Goal: Task Accomplishment & Management: Manage account settings

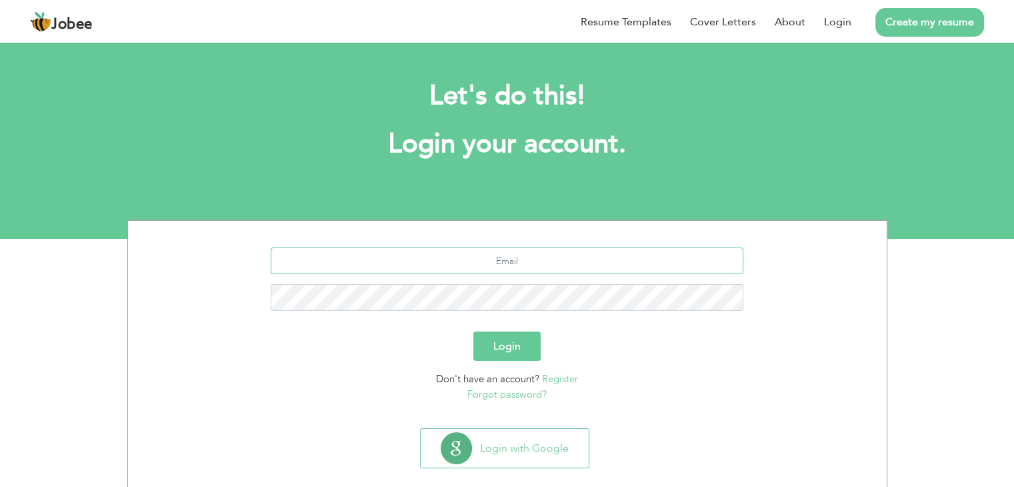
click at [520, 255] on input "text" at bounding box center [507, 260] width 473 height 27
type input "[DOMAIN_NAME][EMAIL_ADDRESS][DOMAIN_NAME]"
click at [473, 331] on button "Login" at bounding box center [506, 345] width 67 height 29
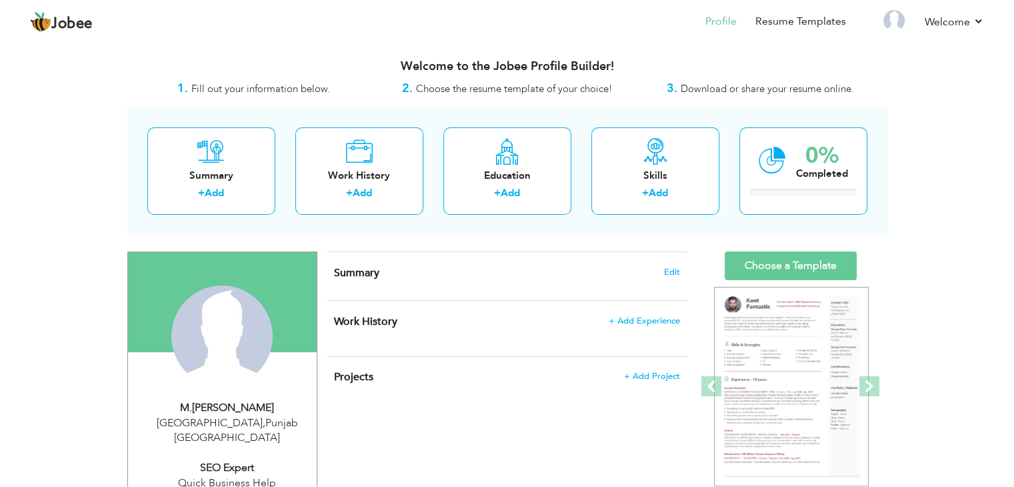
click at [668, 261] on div "Summary Edit" at bounding box center [507, 276] width 360 height 48
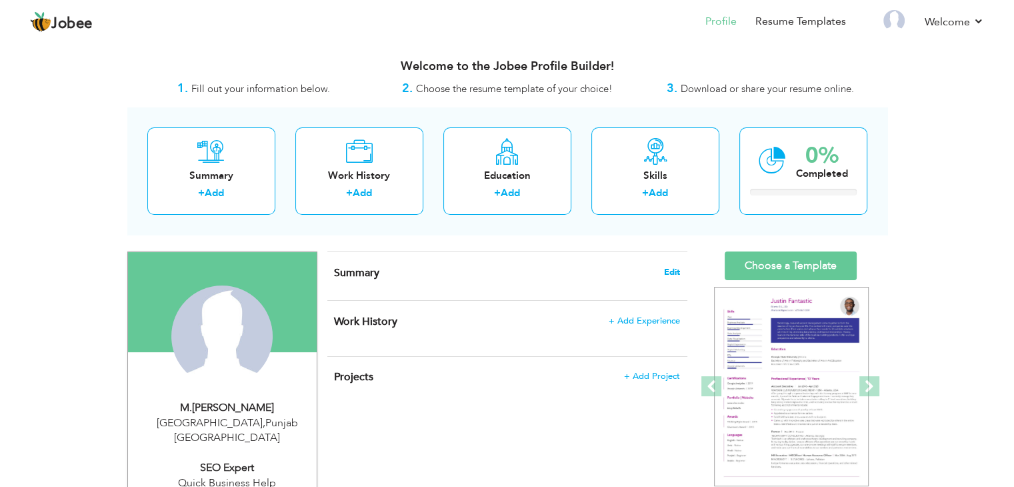
click at [668, 267] on span "Edit" at bounding box center [672, 271] width 16 height 9
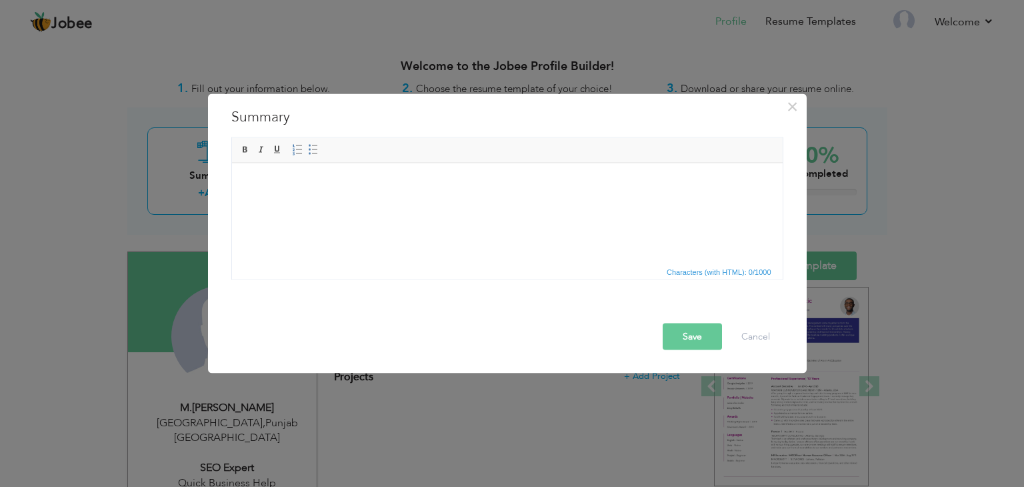
click at [455, 163] on html at bounding box center [506, 163] width 551 height 0
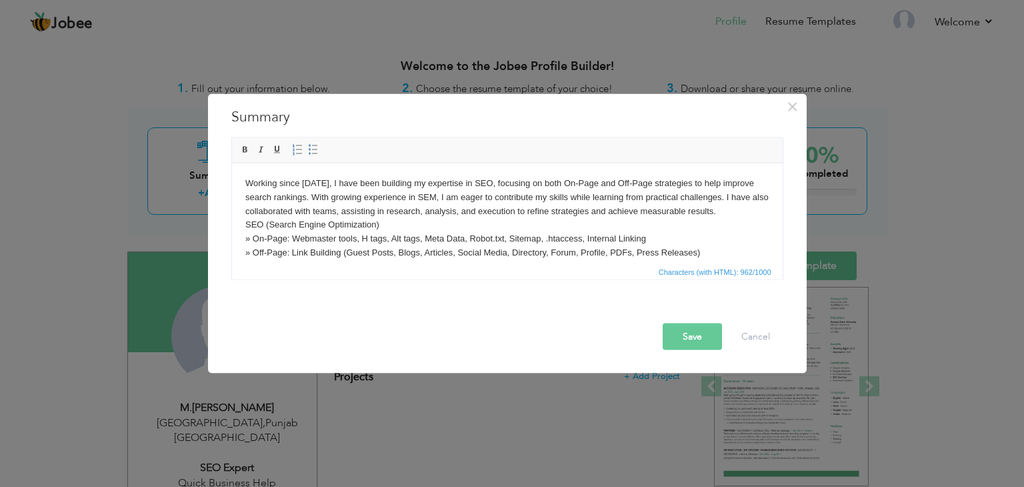
click at [301, 178] on body "Working since [DATE], I have been building my expertise in SEO, focusing on bot…" at bounding box center [507, 245] width 524 height 139
click at [746, 213] on body "Working since [DATE] , I have been building my expertise in SEO, focusing on bo…" at bounding box center [507, 245] width 524 height 139
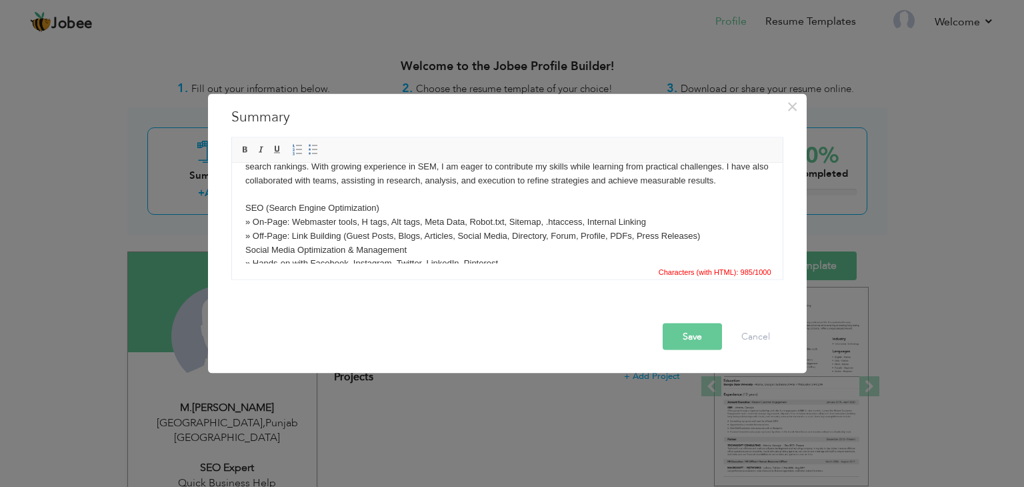
scroll to position [25, 0]
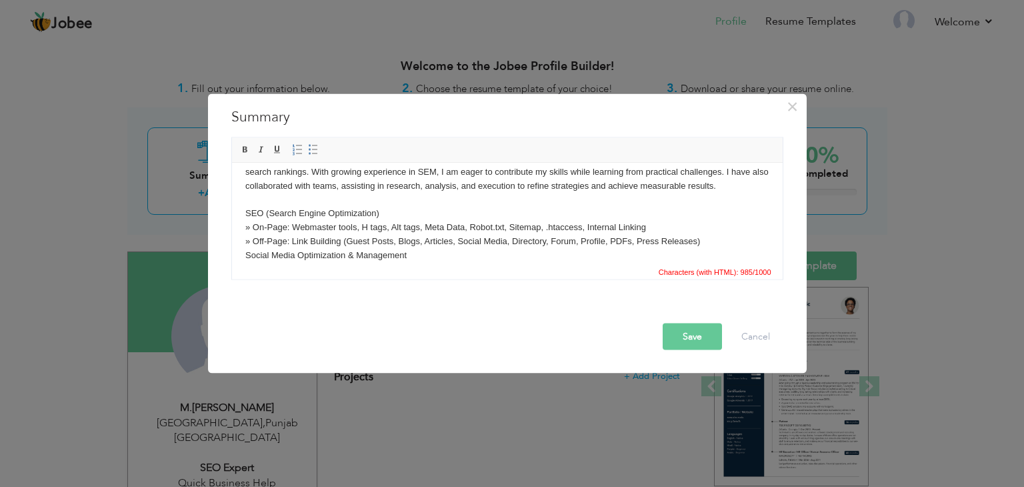
click at [657, 226] on body "Working since [DATE] , I have been building my expertise in SEO, focusing on bo…" at bounding box center [507, 227] width 524 height 153
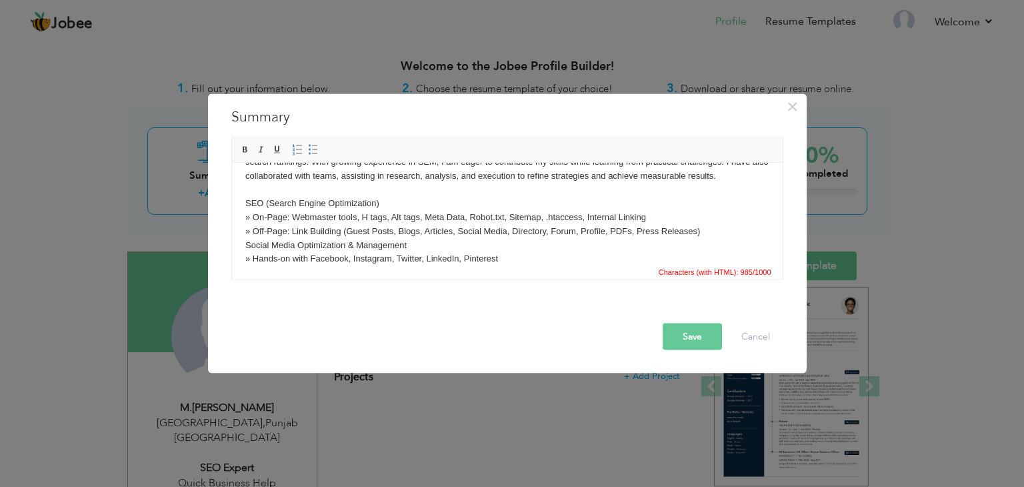
scroll to position [0, 0]
click at [243, 242] on html "Working since [DATE] , I have been building my expertise in SEO, focusing on bo…" at bounding box center [506, 216] width 551 height 179
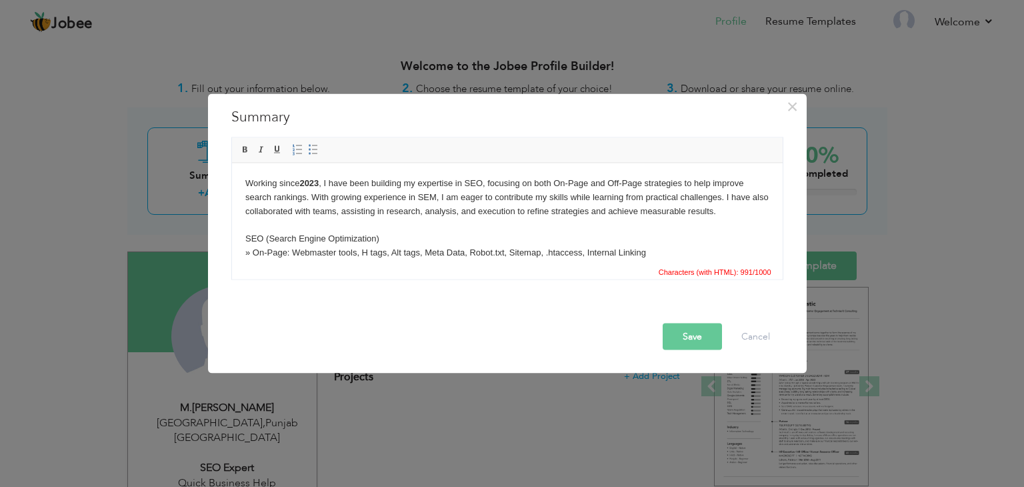
click at [387, 235] on body "Working since [DATE] , I have been building my expertise in SEO, focusing on bo…" at bounding box center [507, 259] width 524 height 167
click at [243, 150] on span at bounding box center [245, 150] width 11 height 11
click at [441, 195] on body "Working since [DATE] , I have been building my expertise in SEO, focusing on bo…" at bounding box center [507, 259] width 524 height 167
click at [241, 236] on html "Working since [DATE] , I have been building my expertise in SEO, focusing on bo…" at bounding box center [506, 259] width 551 height 193
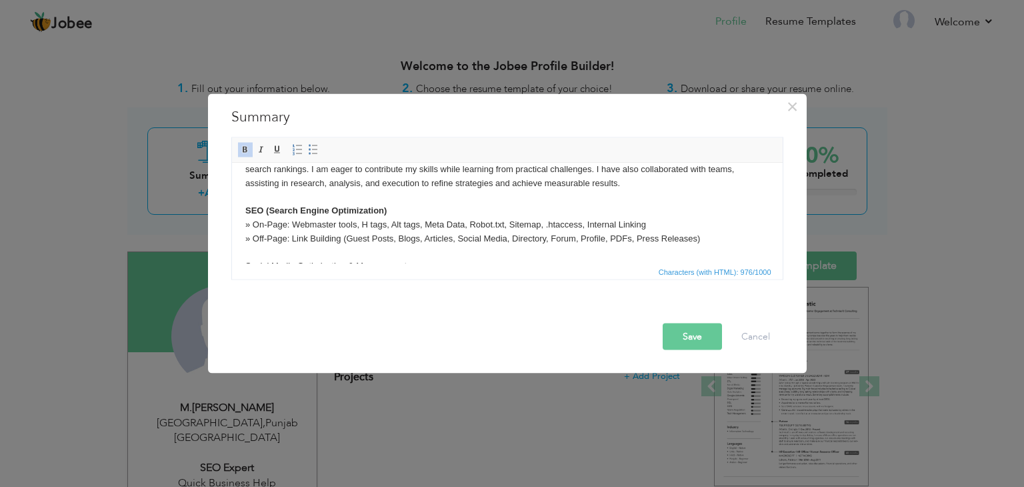
scroll to position [40, 0]
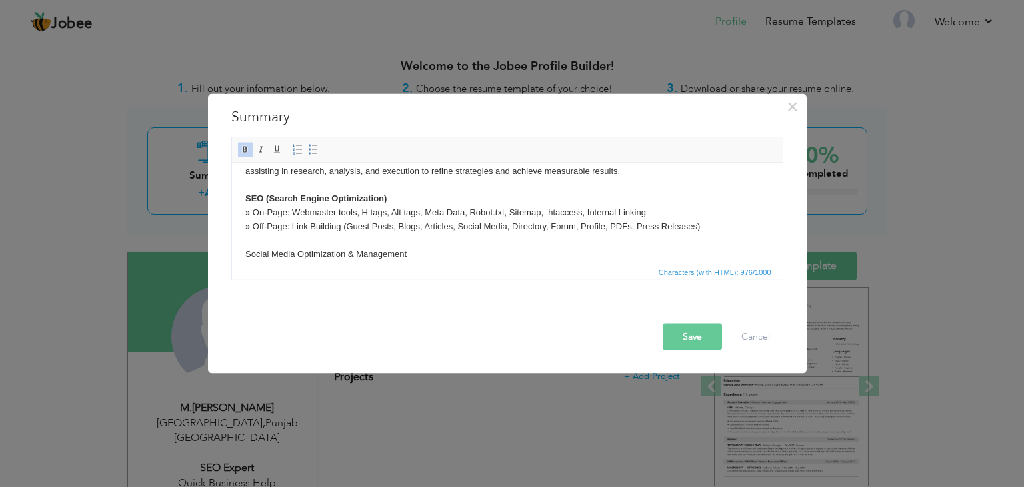
click at [261, 219] on body "Working since [DATE] , I have been building my expertise in SEO, focusing on bo…" at bounding box center [507, 219] width 524 height 167
click at [250, 214] on body "Working since [DATE] , I have been building my expertise in SEO, focusing on bo…" at bounding box center [507, 219] width 524 height 167
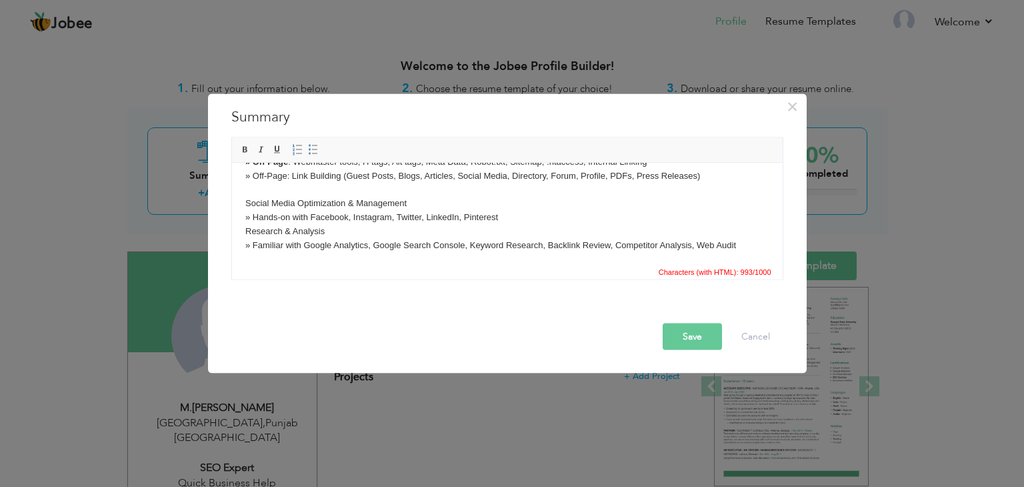
scroll to position [93, 0]
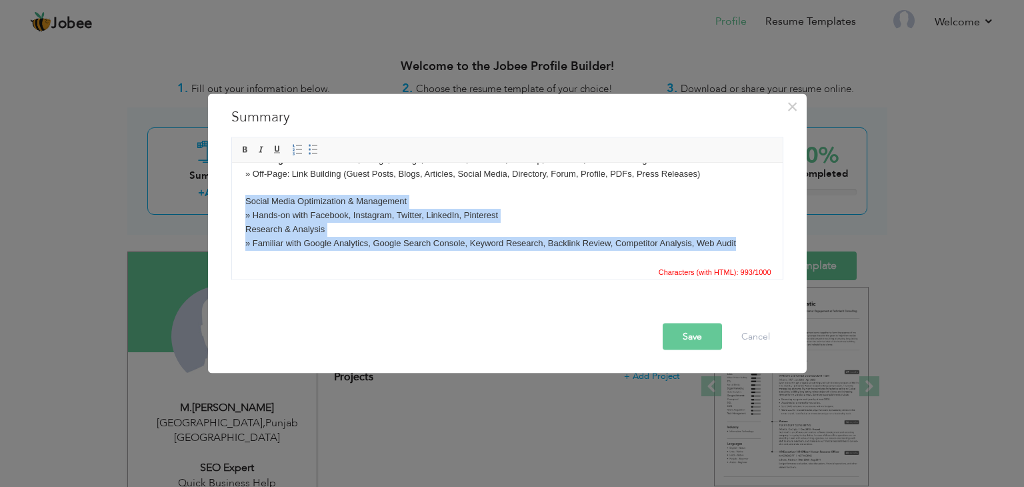
drag, startPoint x: 246, startPoint y: 201, endPoint x: 746, endPoint y: 245, distance: 502.0
click at [746, 245] on body "Working since [DATE] , I have been building my expertise in SEO, focusing on bo…" at bounding box center [507, 166] width 524 height 167
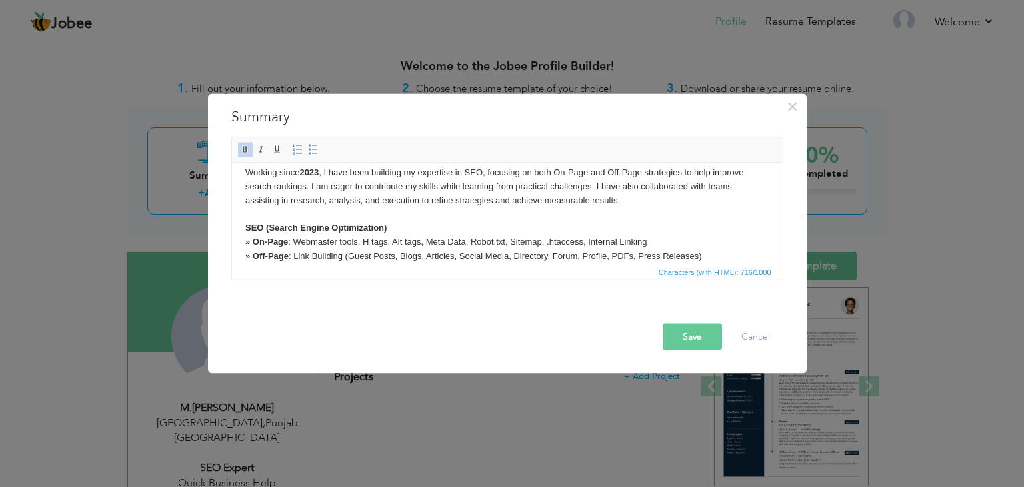
scroll to position [23, 0]
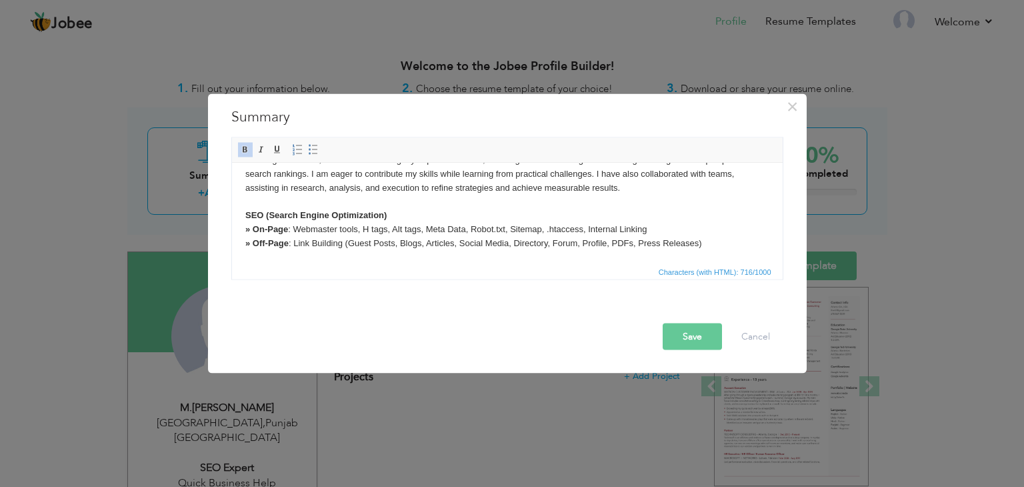
click at [706, 241] on body "Working since [DATE] , I have been building my expertise in SEO, focusing on bo…" at bounding box center [507, 201] width 524 height 97
click at [701, 336] on button "Save" at bounding box center [692, 336] width 59 height 27
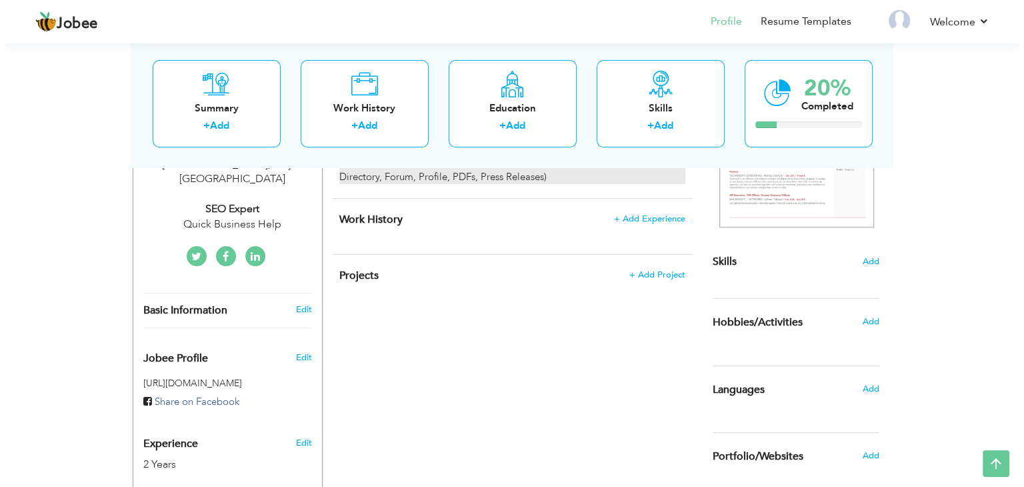
scroll to position [267, 0]
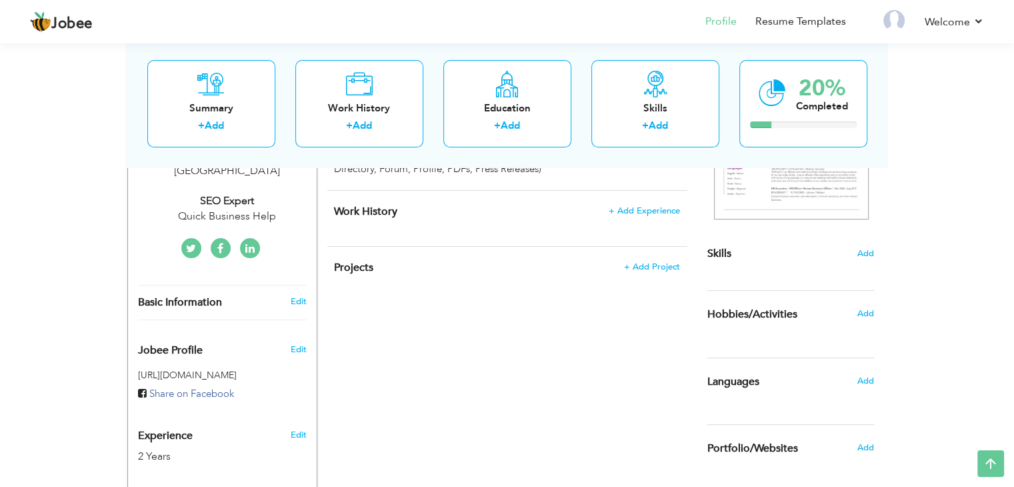
click at [290, 295] on h3 "Edit" at bounding box center [298, 301] width 16 height 12
type input "[PERSON_NAME]"
type input "Ghani"
type input "03099991327"
select select "number:166"
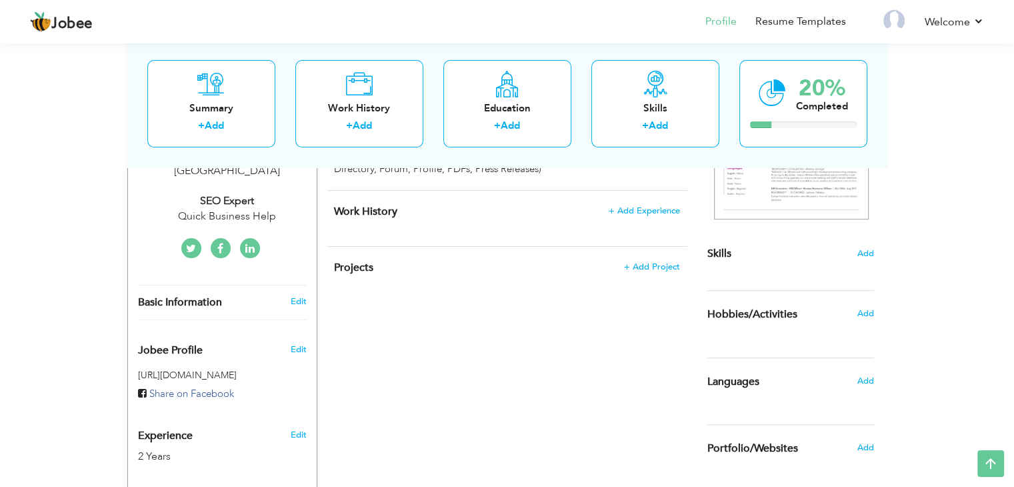
type input "[GEOGRAPHIC_DATA]"
select select "number:4"
type input "Quick Business Help"
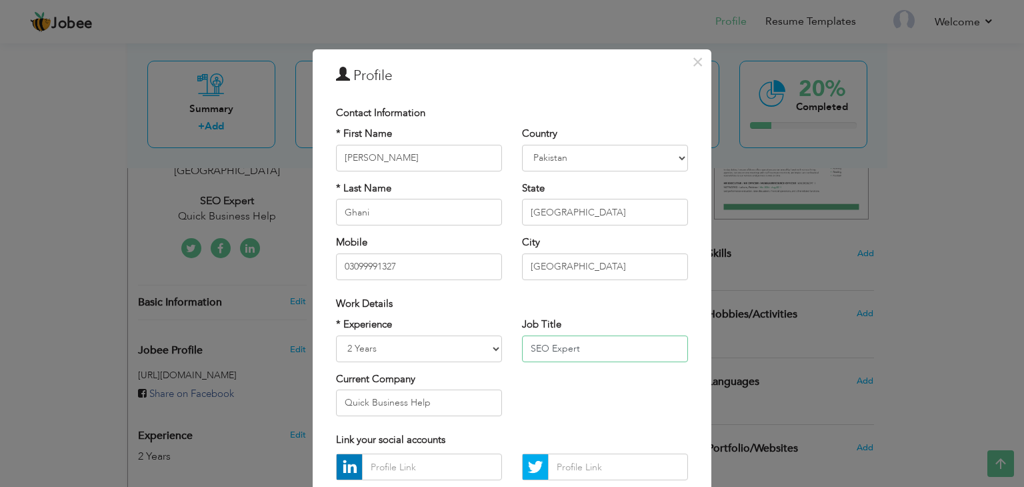
click at [548, 349] on input "SEO Expert" at bounding box center [605, 348] width 166 height 27
paste input "Link Builder and Project Manager"
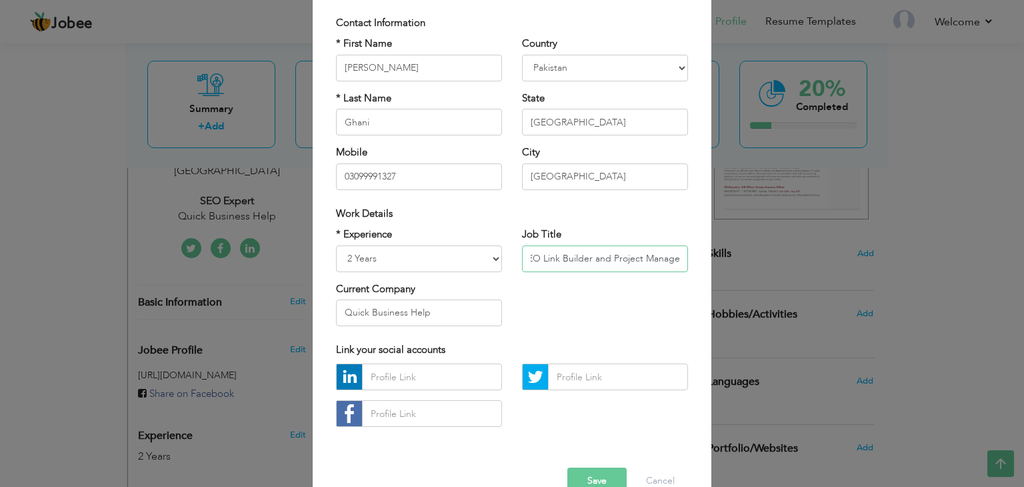
scroll to position [121, 0]
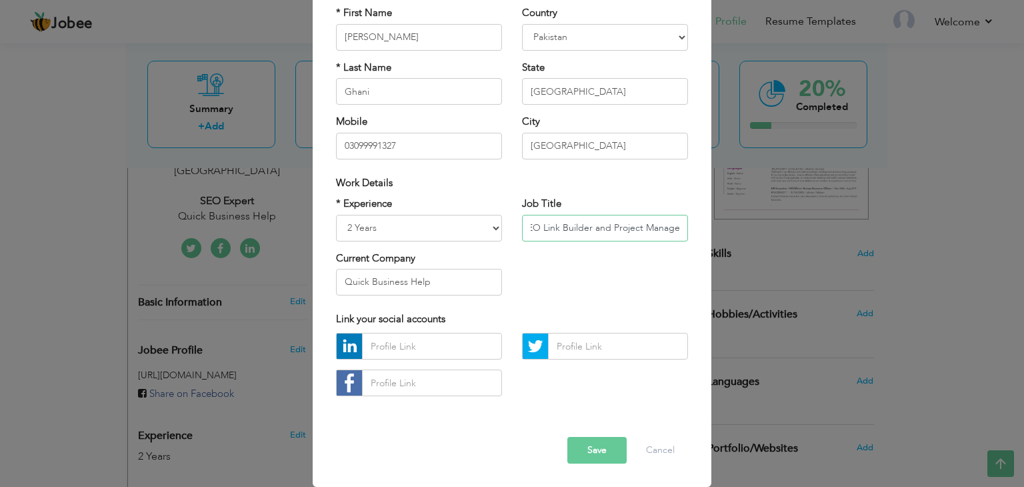
type input "SEO Link Builder and Project Manager"
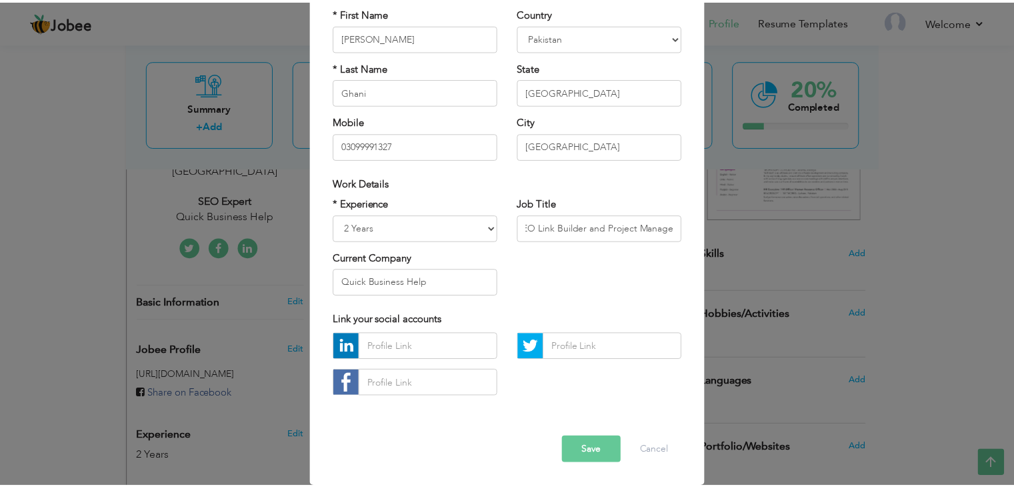
scroll to position [0, 0]
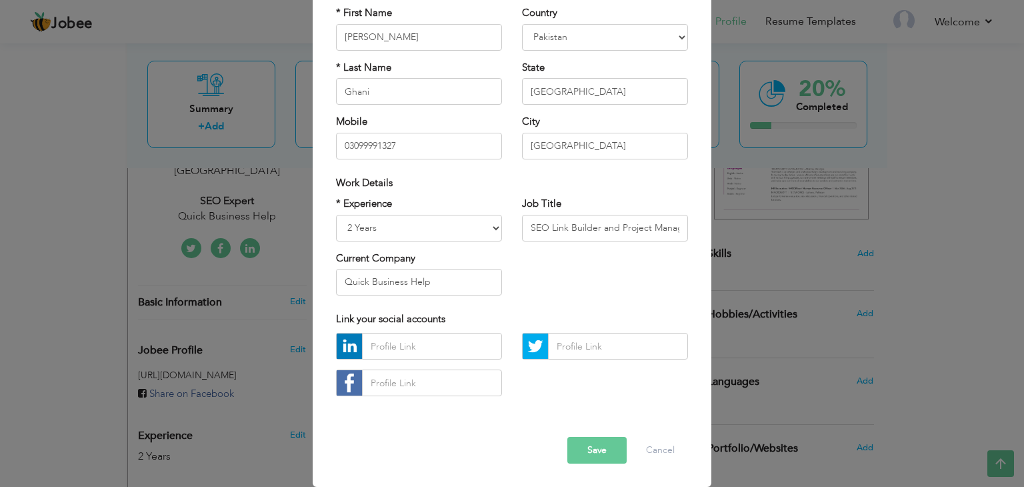
click at [591, 445] on button "Save" at bounding box center [596, 450] width 59 height 27
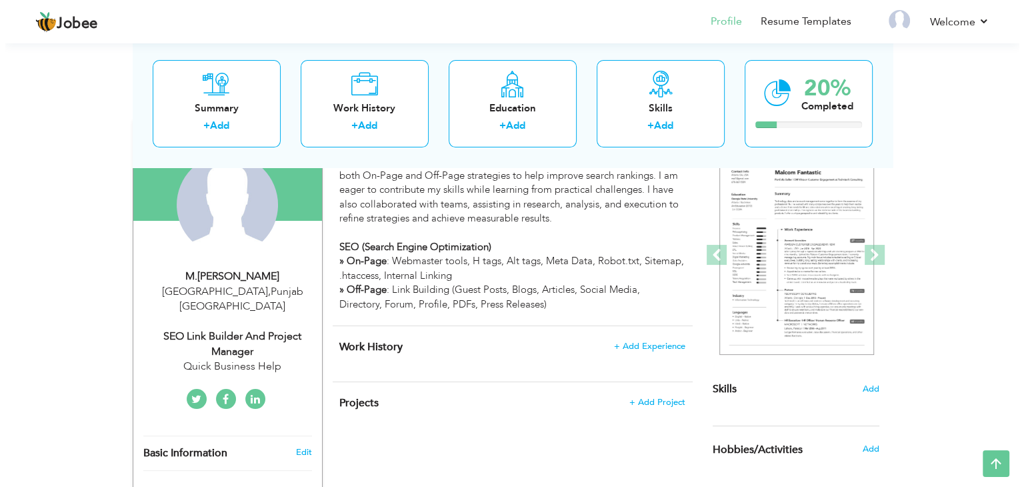
scroll to position [127, 0]
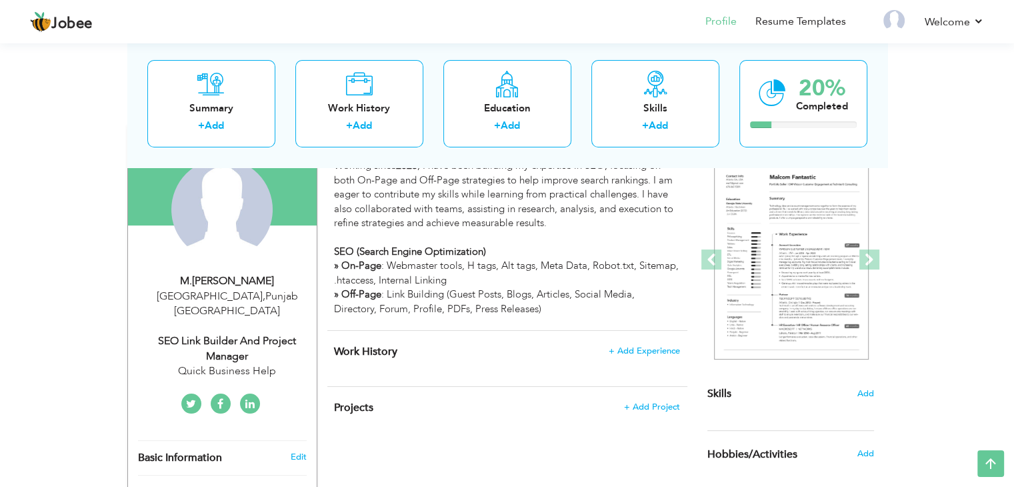
click at [243, 289] on div "[GEOGRAPHIC_DATA] , [GEOGRAPHIC_DATA] [GEOGRAPHIC_DATA]" at bounding box center [227, 304] width 179 height 31
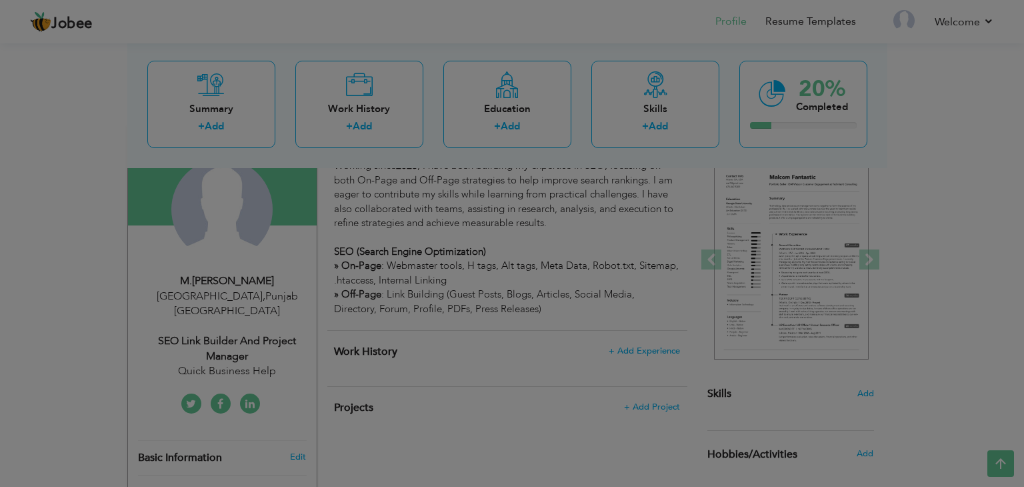
scroll to position [0, 0]
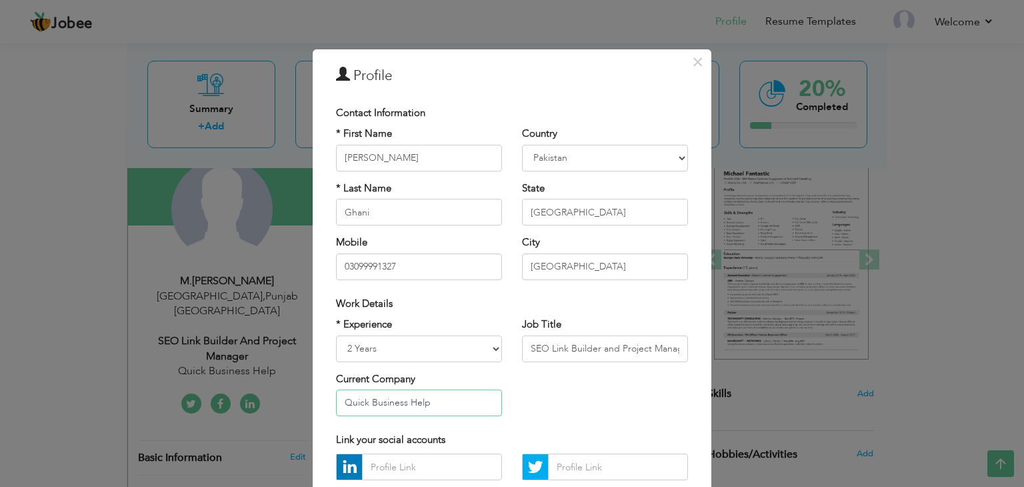
click at [445, 401] on input "Quick Business Help" at bounding box center [419, 402] width 166 height 27
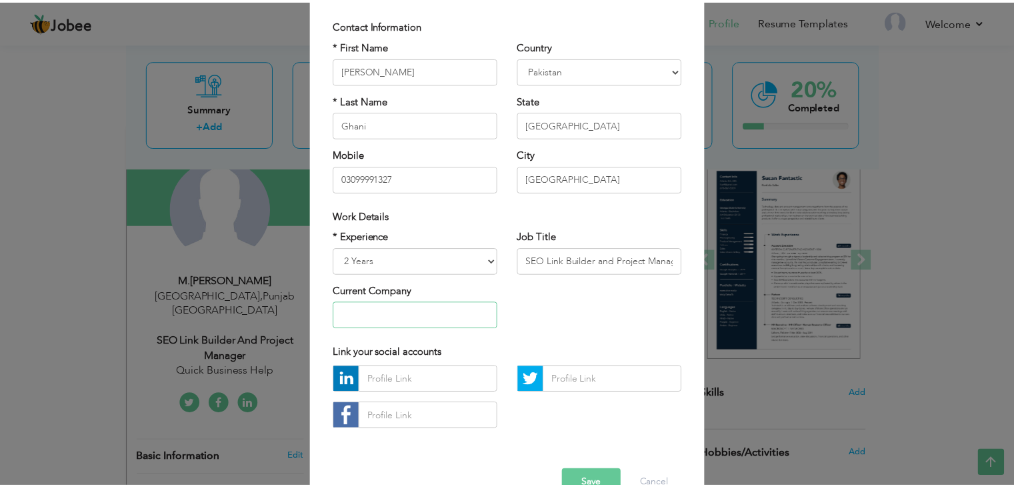
scroll to position [121, 0]
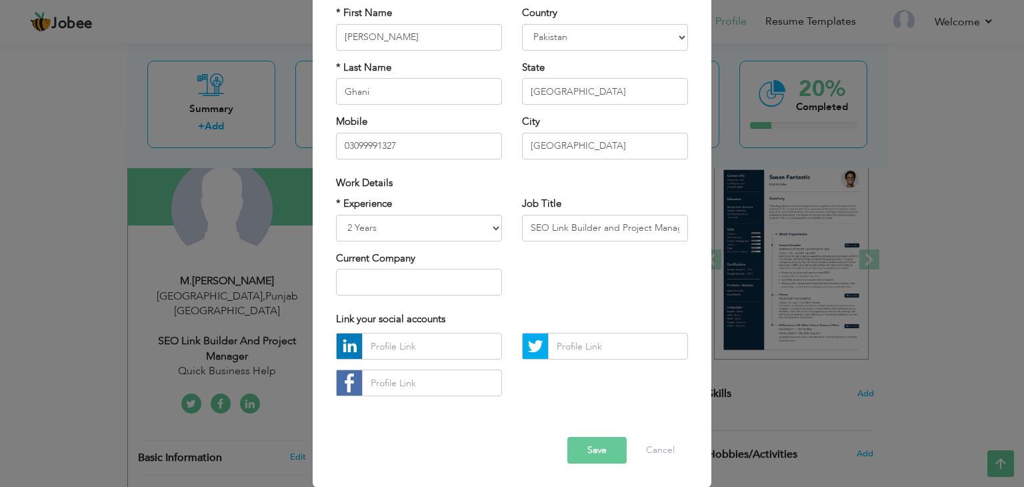
click at [601, 461] on button "Save" at bounding box center [596, 450] width 59 height 27
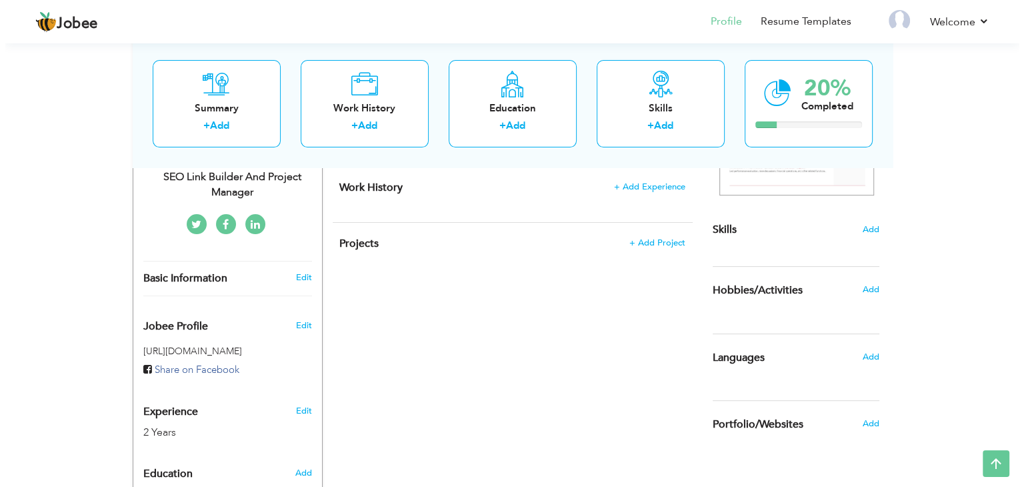
scroll to position [280, 0]
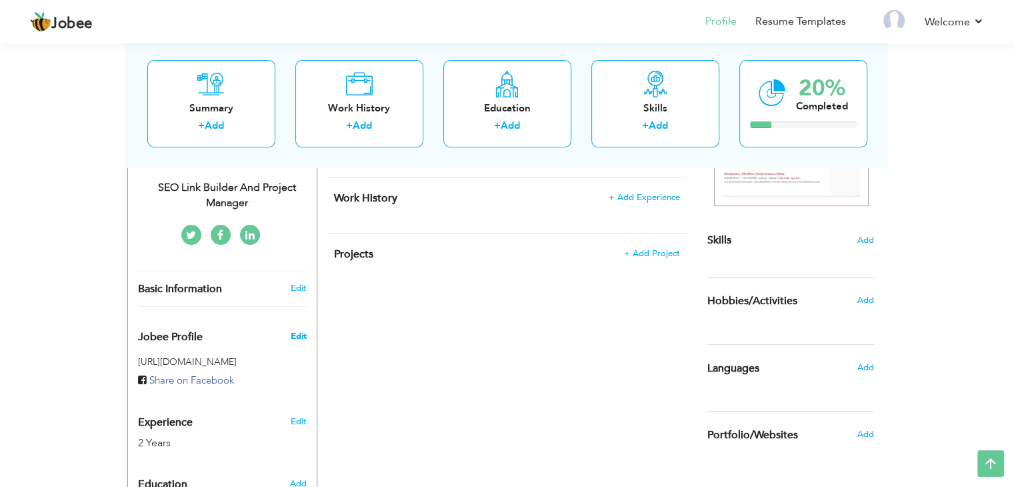
click at [293, 330] on span "Edit" at bounding box center [298, 336] width 16 height 12
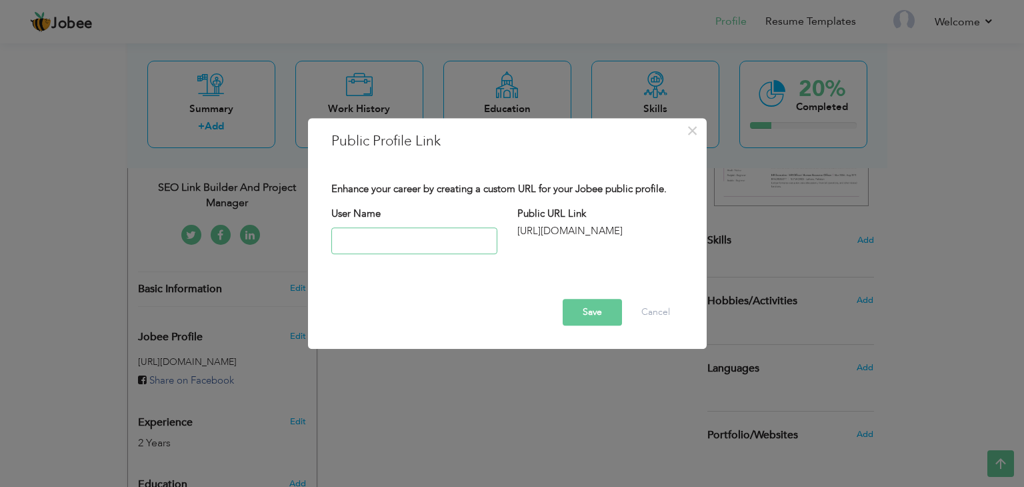
click at [409, 241] on input "text" at bounding box center [414, 240] width 166 height 27
type input "usmaniservices"
click at [601, 305] on button "Save" at bounding box center [592, 312] width 59 height 27
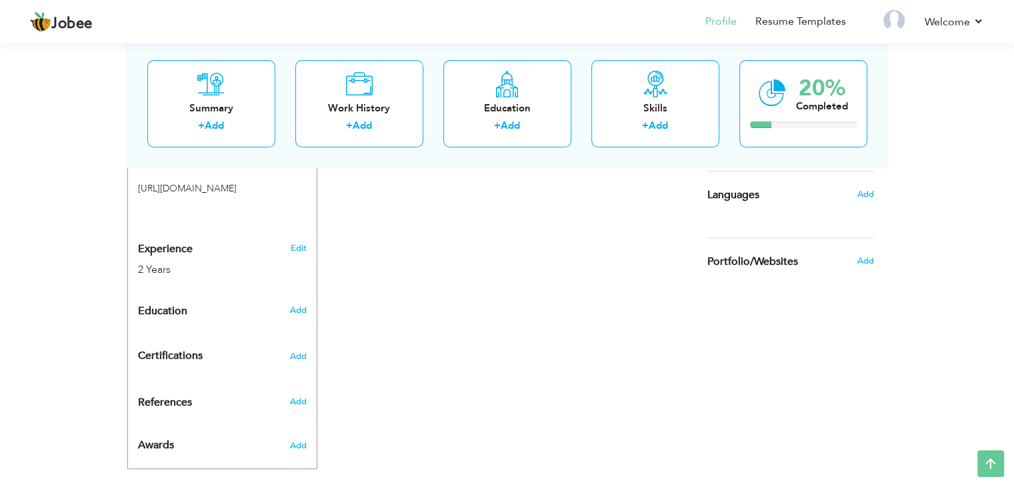
scroll to position [454, 0]
click at [299, 303] on span "Add" at bounding box center [297, 309] width 17 height 12
radio input "true"
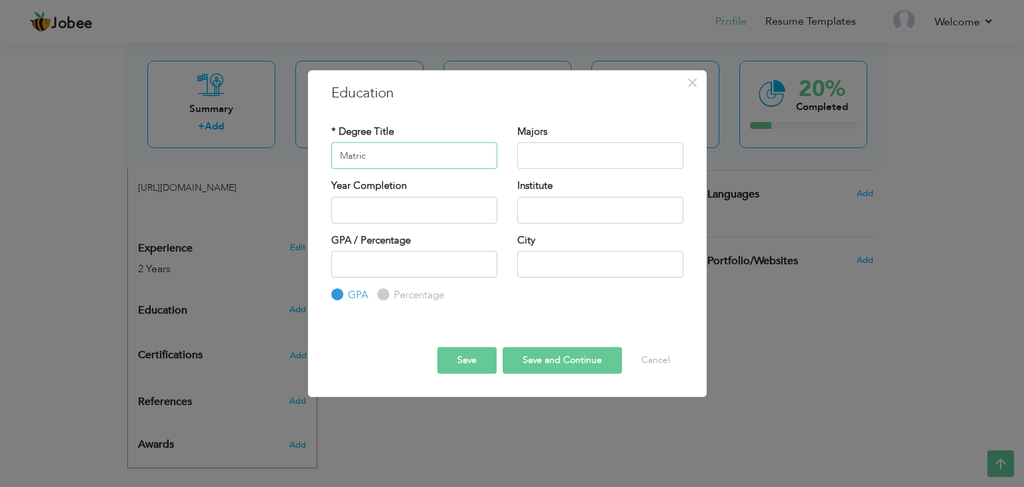
type input "Matric"
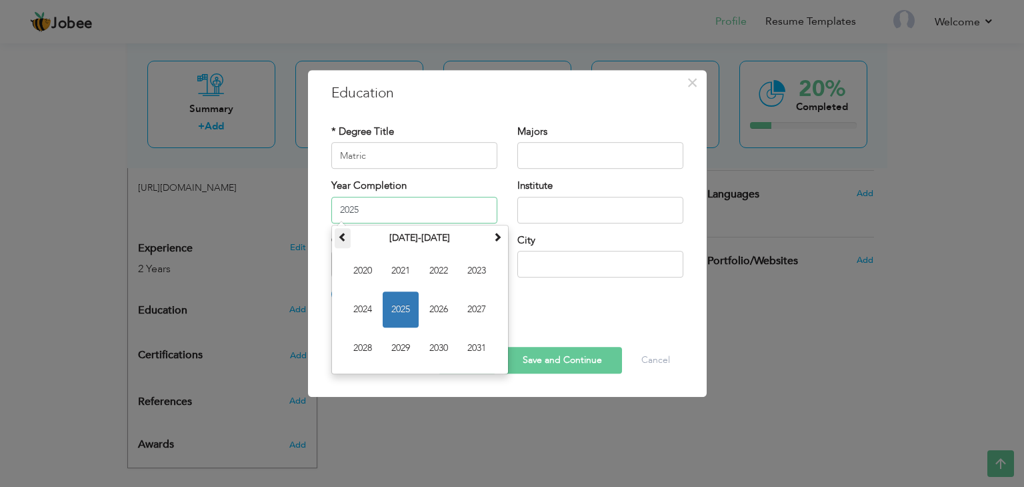
click at [346, 238] on span at bounding box center [342, 236] width 9 height 9
click at [369, 350] on span "2018" at bounding box center [363, 348] width 36 height 36
type input "2018"
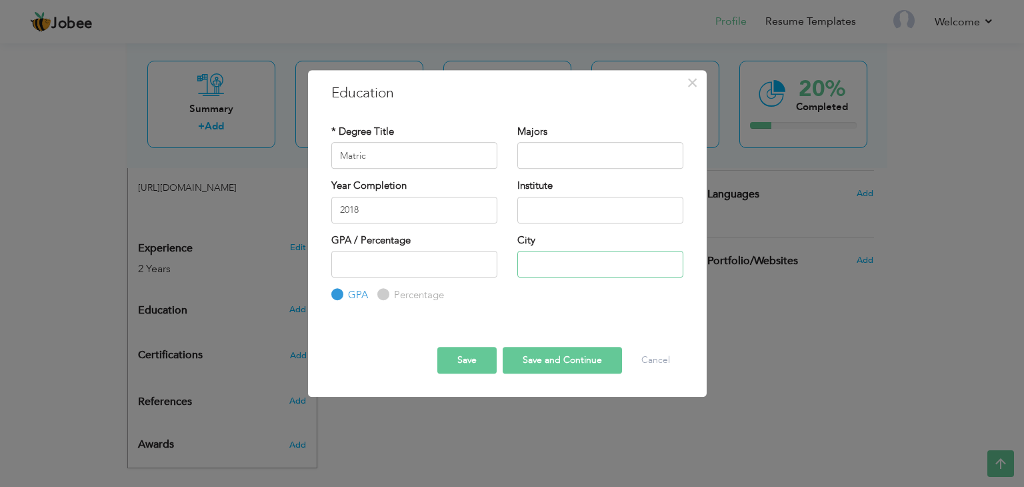
click at [555, 265] on input "text" at bounding box center [600, 264] width 166 height 27
type input "[GEOGRAPHIC_DATA]"
click at [544, 209] on input "text" at bounding box center [600, 210] width 166 height 27
type input "High School"
click at [477, 361] on button "Save" at bounding box center [466, 360] width 59 height 27
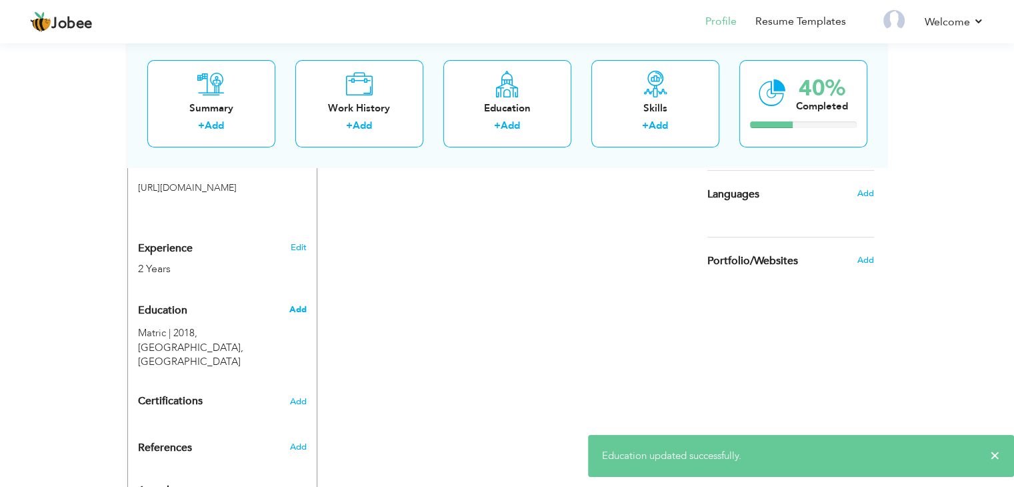
click at [301, 303] on span "Add" at bounding box center [297, 309] width 17 height 12
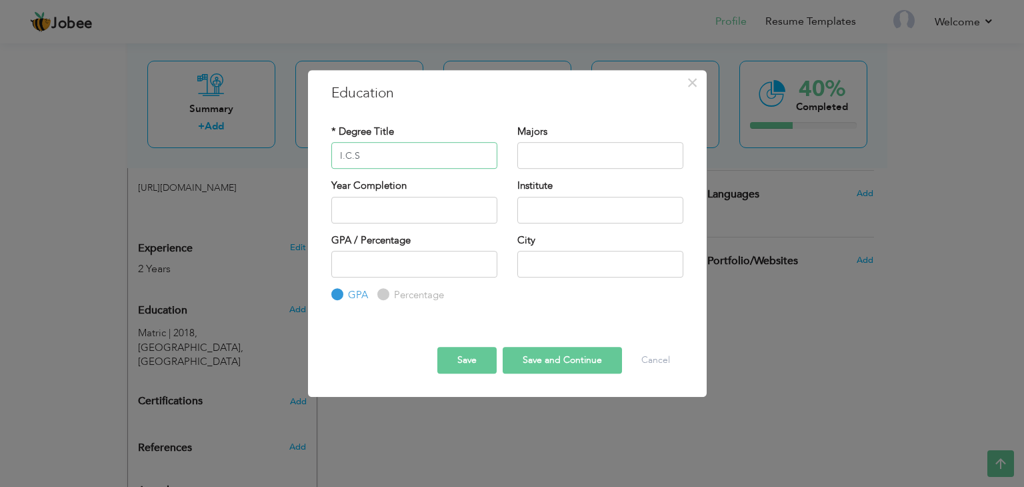
type input "I.C.S"
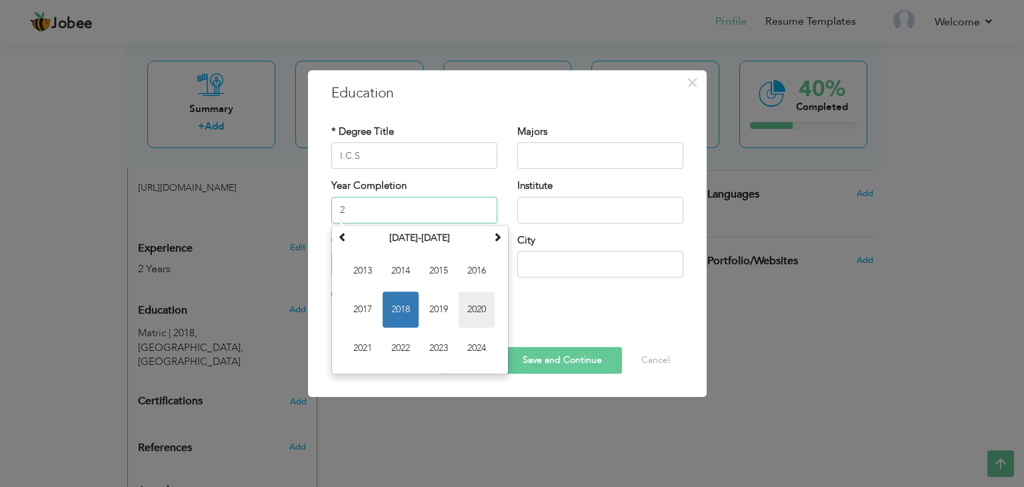
click at [480, 305] on span "2020" at bounding box center [477, 309] width 36 height 36
type input "2020"
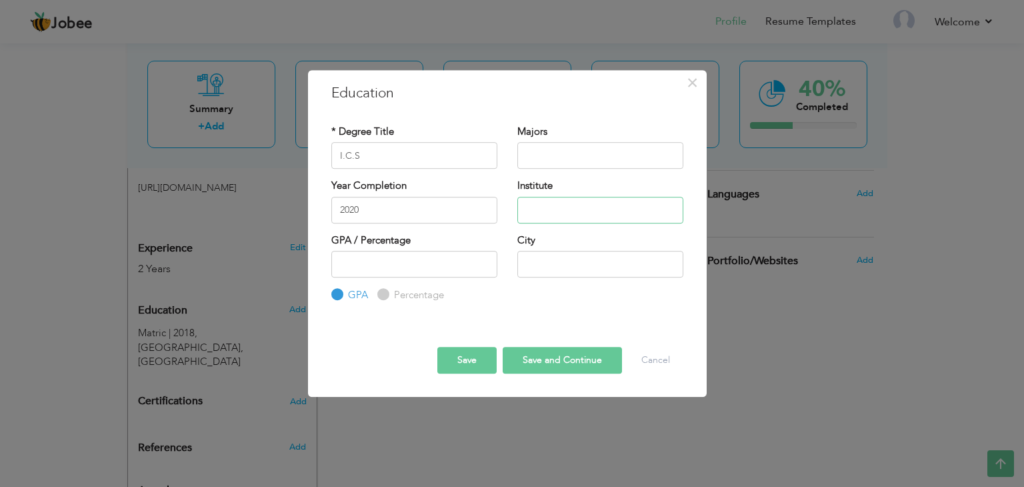
click at [567, 221] on input "text" at bounding box center [600, 210] width 166 height 27
type input "GCU"
click at [573, 274] on input "text" at bounding box center [600, 264] width 166 height 27
type input "[GEOGRAPHIC_DATA]"
click at [389, 215] on input "2020" at bounding box center [414, 210] width 166 height 27
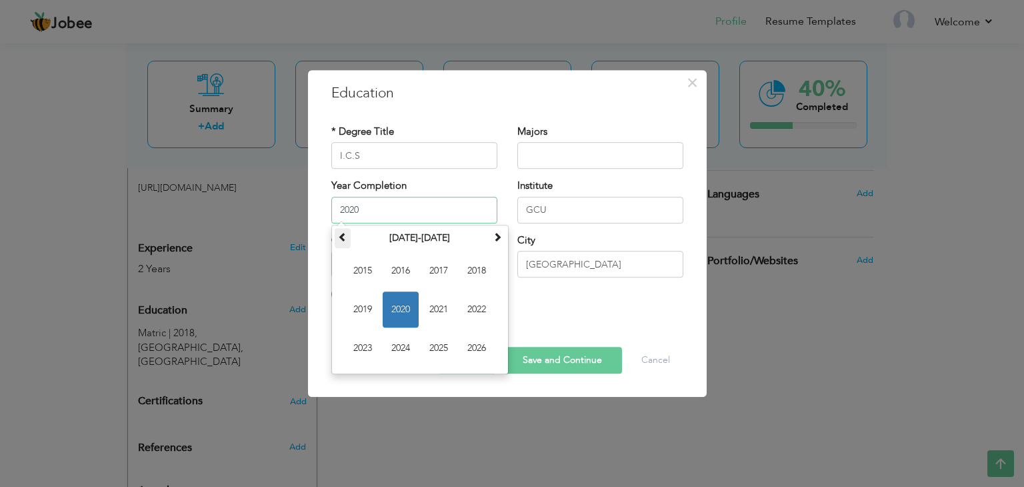
click at [342, 238] on span at bounding box center [342, 236] width 9 height 9
click at [493, 240] on span at bounding box center [497, 236] width 9 height 9
click at [475, 313] on span "2022" at bounding box center [477, 309] width 36 height 36
type input "2022"
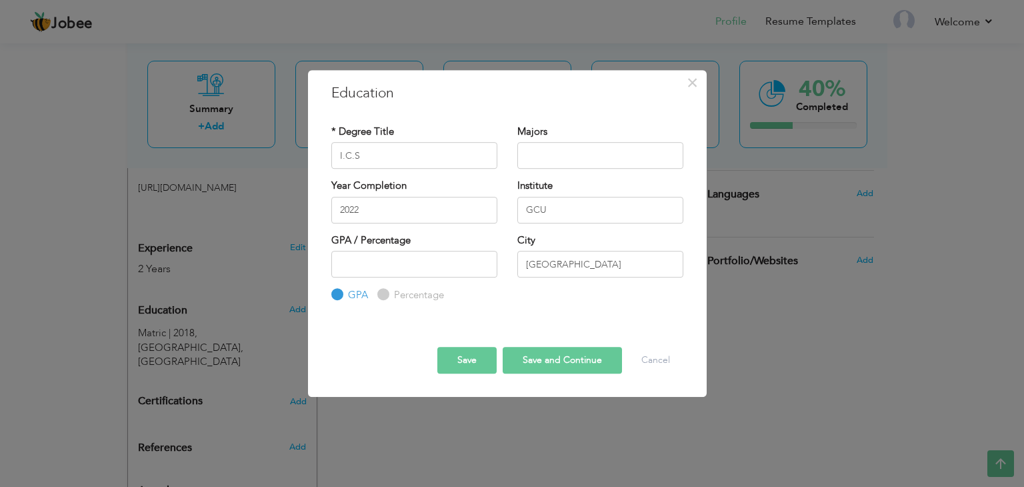
click at [489, 362] on button "Save" at bounding box center [466, 360] width 59 height 27
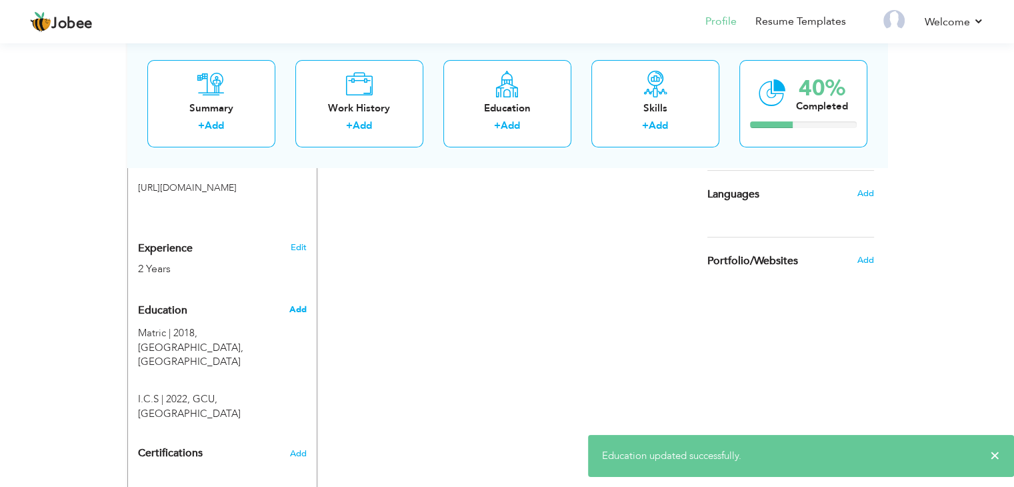
click at [300, 303] on span "Add" at bounding box center [297, 309] width 17 height 12
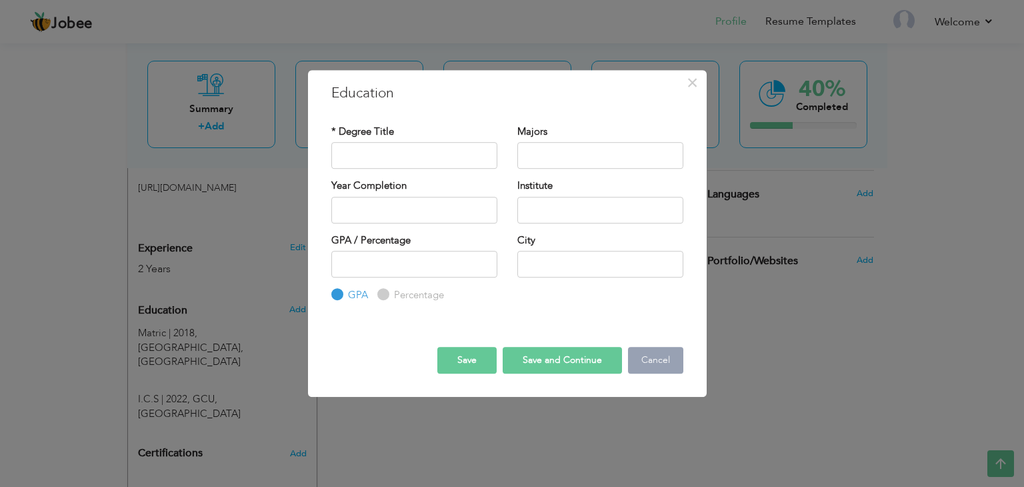
click at [654, 368] on button "Cancel" at bounding box center [655, 360] width 55 height 27
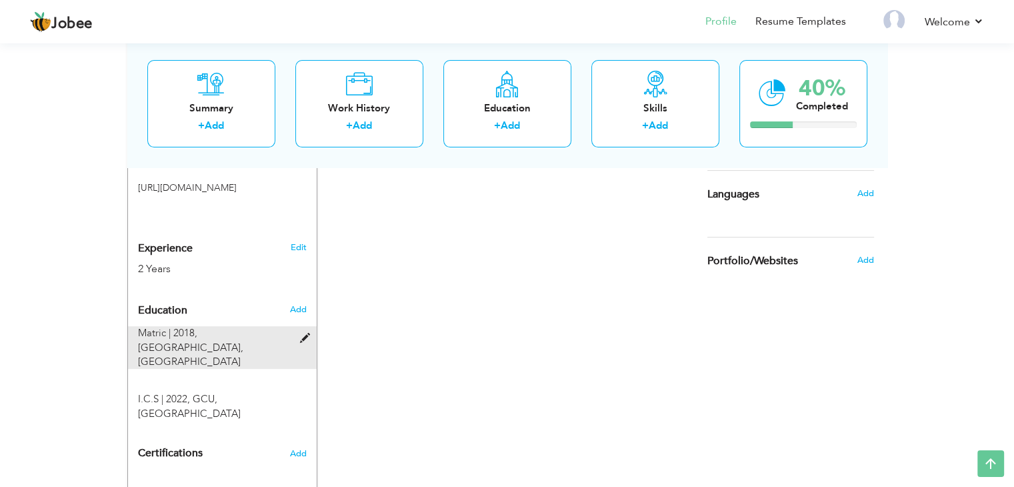
click at [229, 341] on span "High School, Lahore" at bounding box center [190, 354] width 105 height 27
type input "Matric"
type input "2018"
type input "High School"
type input "[GEOGRAPHIC_DATA]"
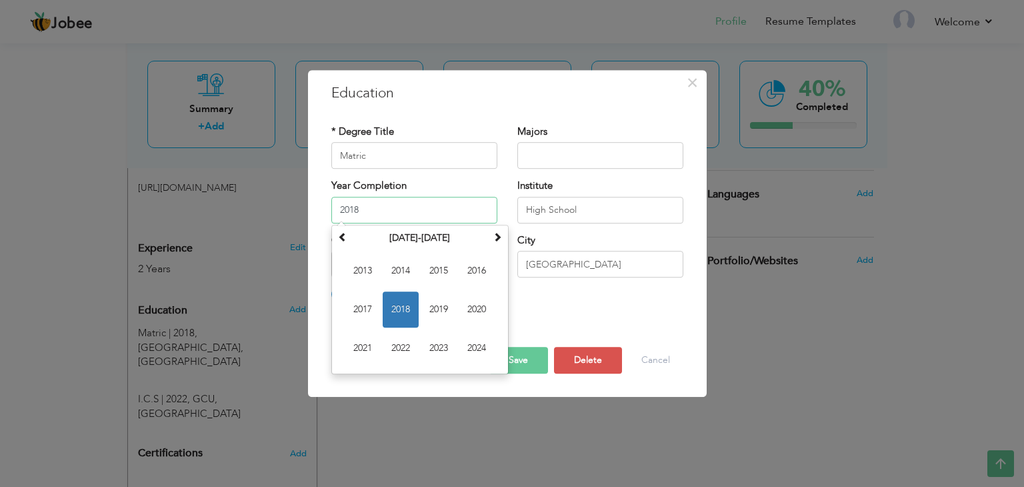
click at [394, 213] on input "2018" at bounding box center [414, 210] width 166 height 27
type input "2020"
click at [552, 313] on div "* Degree Title Matric Majors Year Completion 2020" at bounding box center [507, 214] width 372 height 199
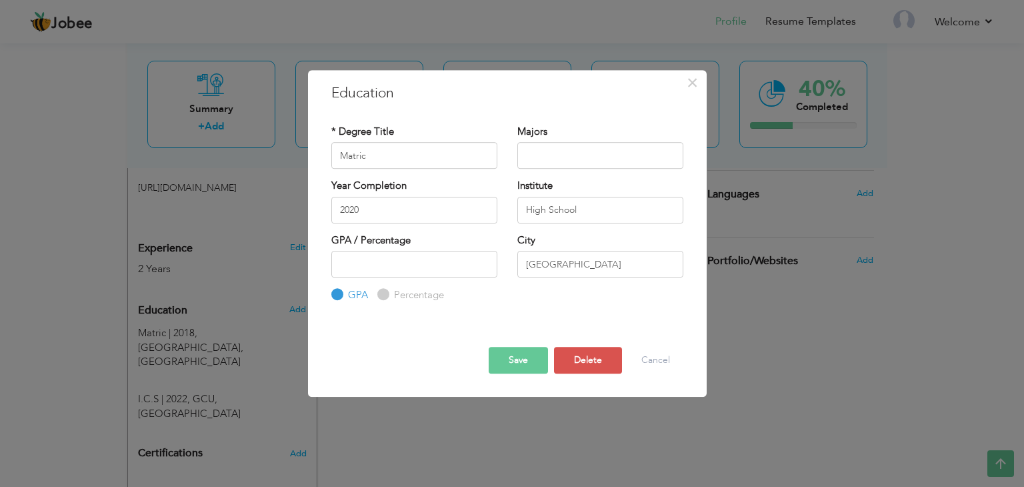
click at [532, 361] on button "Save" at bounding box center [518, 360] width 59 height 27
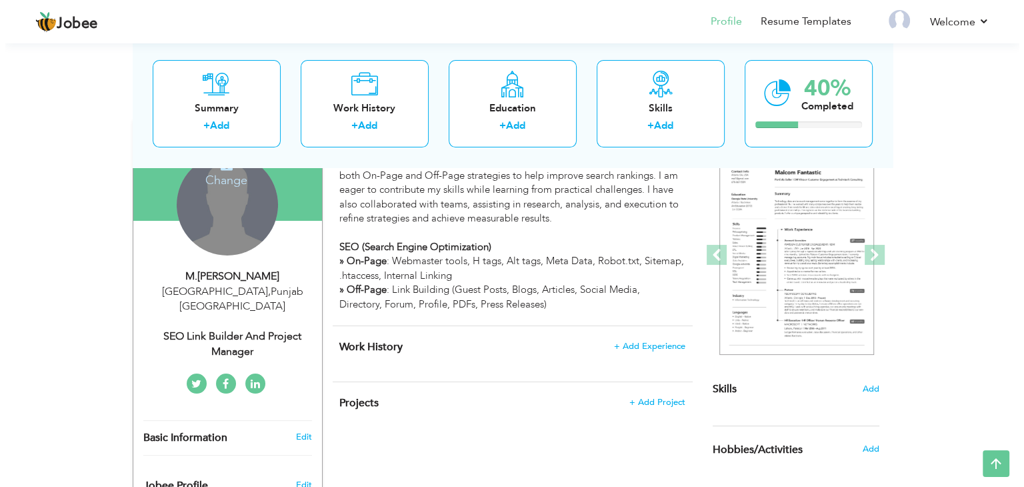
scroll to position [43, 0]
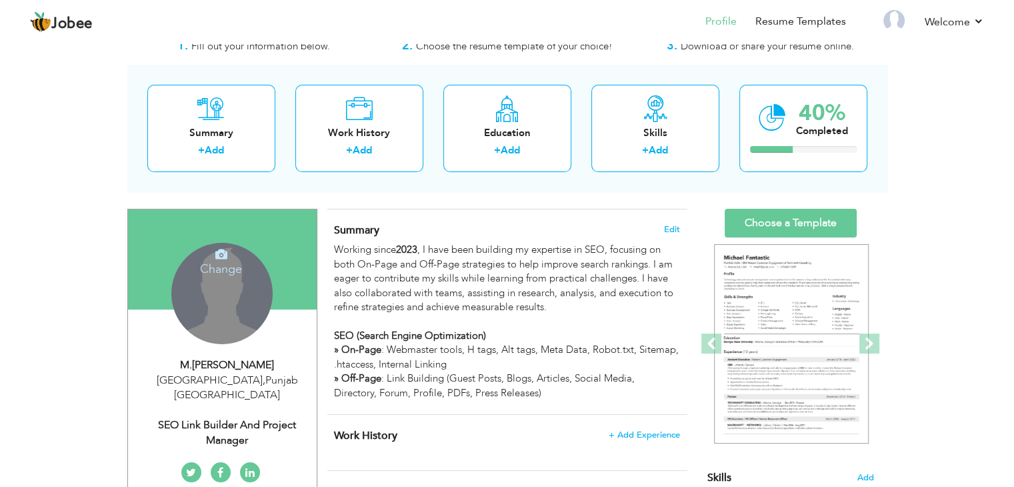
click at [231, 266] on h4 "Change" at bounding box center [220, 260] width 95 height 32
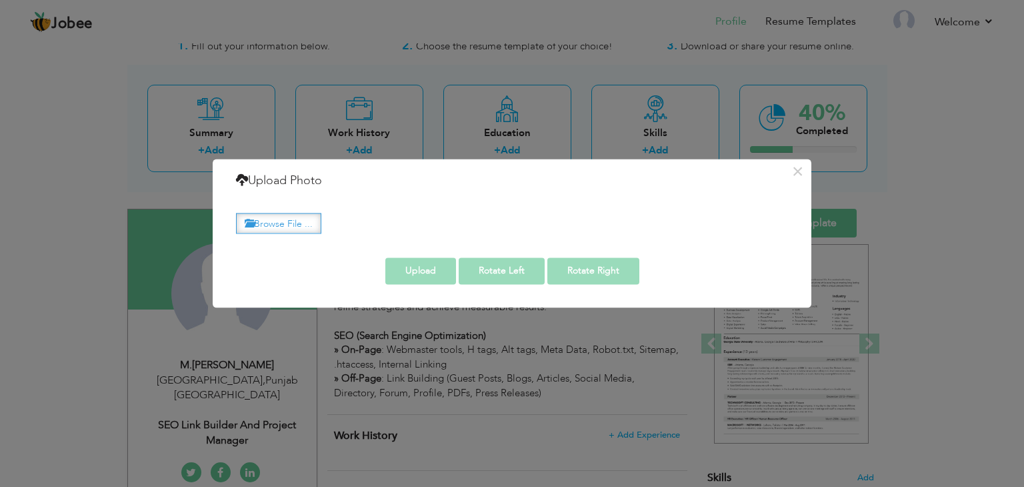
click at [256, 225] on label "Browse File ..." at bounding box center [278, 223] width 85 height 21
click at [0, 0] on input "Browse File ..." at bounding box center [0, 0] width 0 height 0
click at [801, 175] on button "×" at bounding box center [797, 171] width 21 height 21
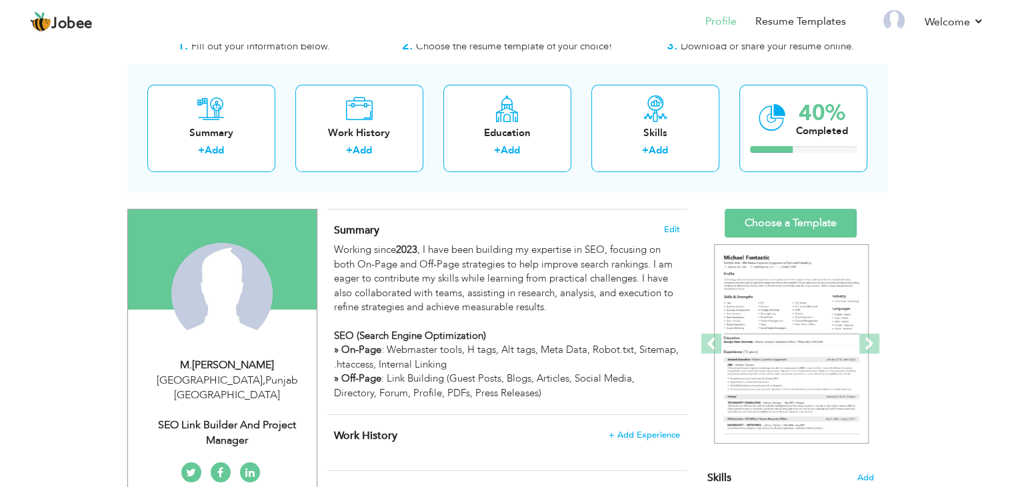
click at [241, 417] on div "SEO Link Builder and Project Manager" at bounding box center [227, 432] width 179 height 31
type input "[PERSON_NAME]"
type input "Ghani"
type input "03099991327"
select select "number:166"
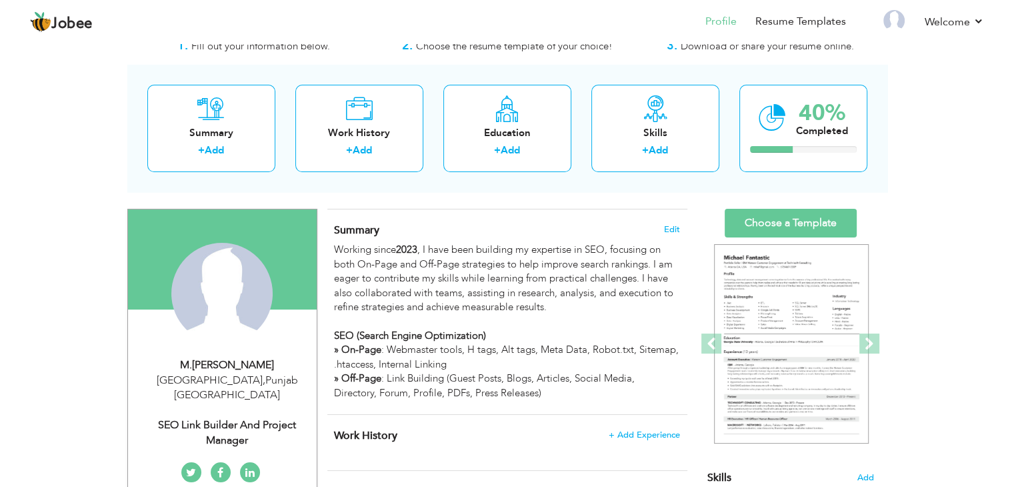
type input "[GEOGRAPHIC_DATA]"
select select "number:4"
type input "SEO Link Builder and Project Manager"
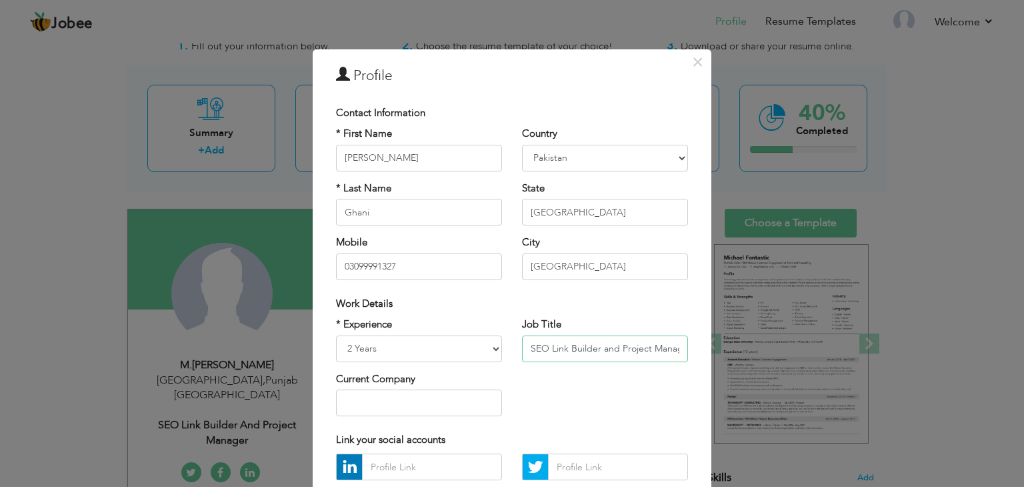
click at [586, 347] on input "SEO Link Builder and Project Manager" at bounding box center [605, 348] width 166 height 27
